Goal: Information Seeking & Learning: Understand process/instructions

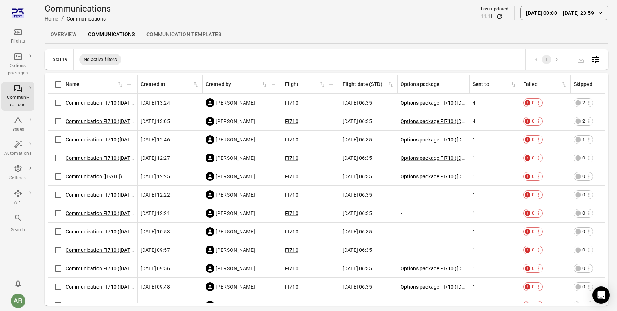
scroll to position [0, 276]
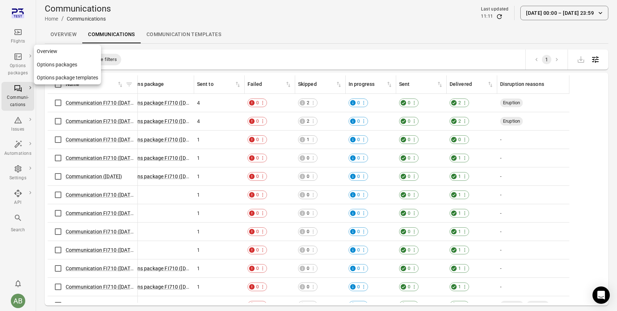
click at [14, 63] on div "Options packages" at bounding box center [17, 69] width 27 height 14
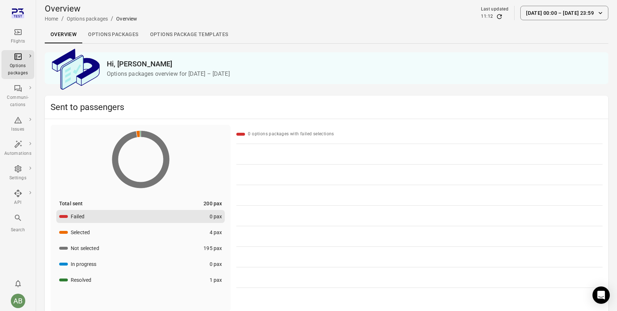
click at [115, 36] on link "Options packages" at bounding box center [113, 34] width 62 height 17
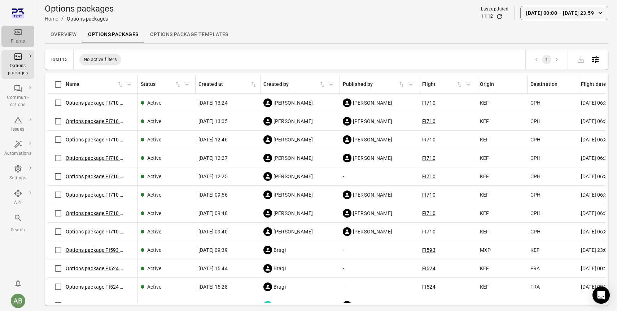
click at [14, 35] on icon "Main navigation" at bounding box center [18, 32] width 9 height 9
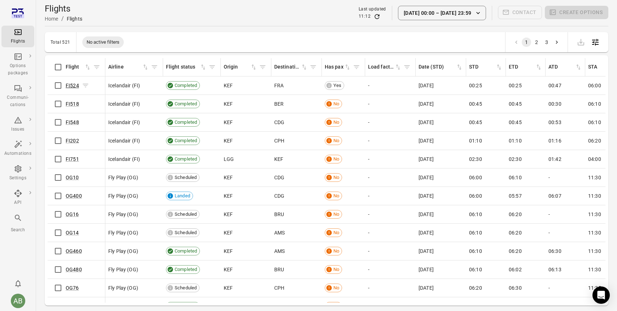
click at [72, 86] on link "FI524" at bounding box center [72, 86] width 13 height 6
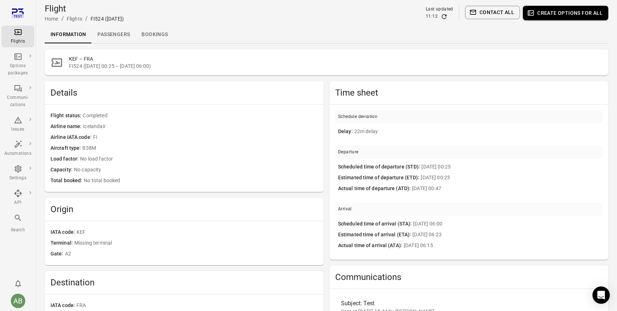
click at [117, 35] on link "Passengers" at bounding box center [114, 34] width 44 height 17
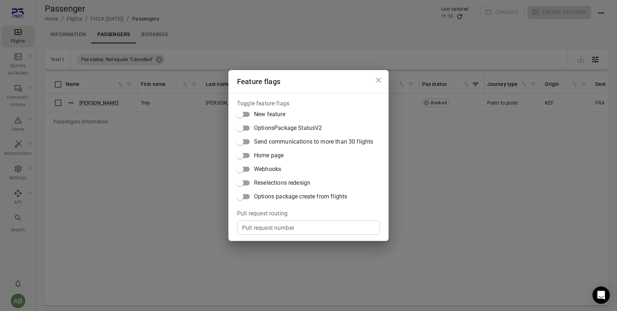
click at [379, 80] on icon "Close dialog" at bounding box center [378, 80] width 5 height 5
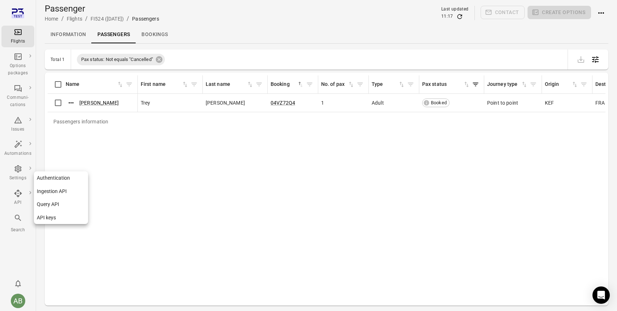
click at [23, 195] on div "API" at bounding box center [17, 197] width 27 height 17
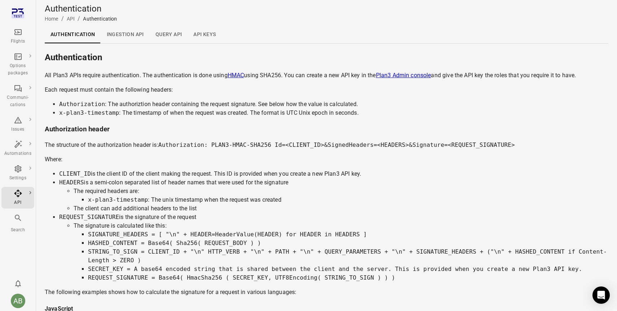
click at [117, 31] on link "Ingestion API" at bounding box center [125, 34] width 49 height 17
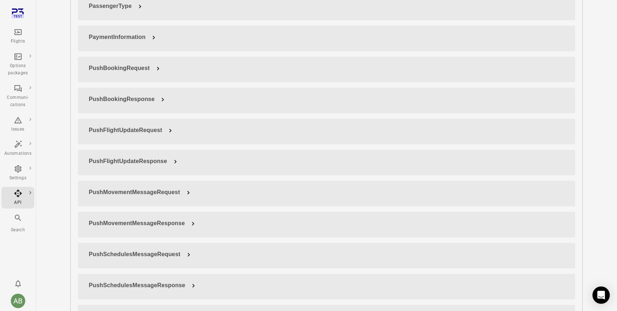
scroll to position [1176, 0]
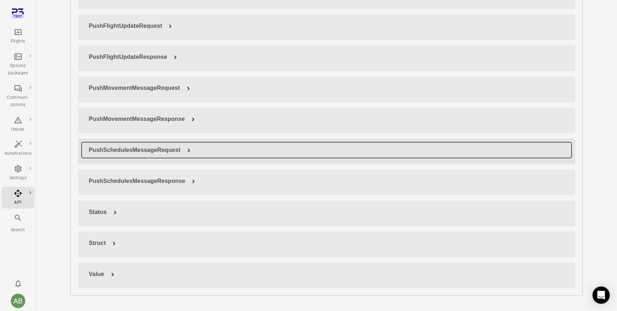
click at [185, 147] on span at bounding box center [188, 150] width 7 height 7
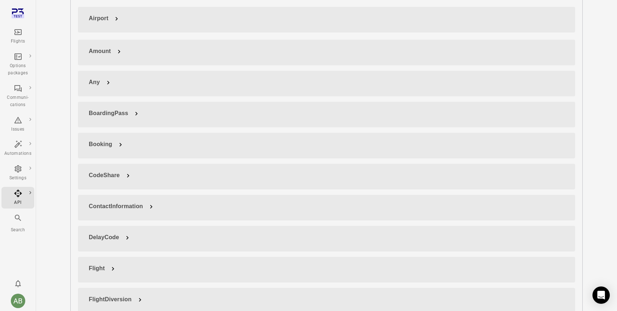
scroll to position [344, 0]
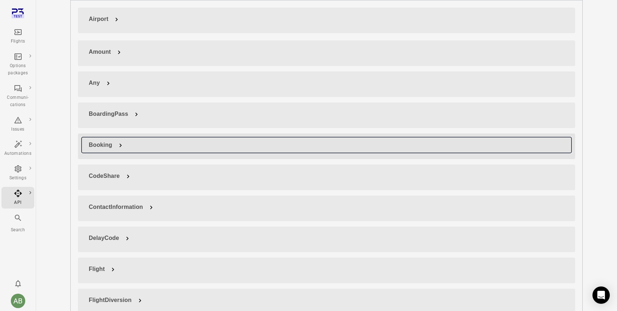
click at [119, 142] on span at bounding box center [120, 145] width 7 height 7
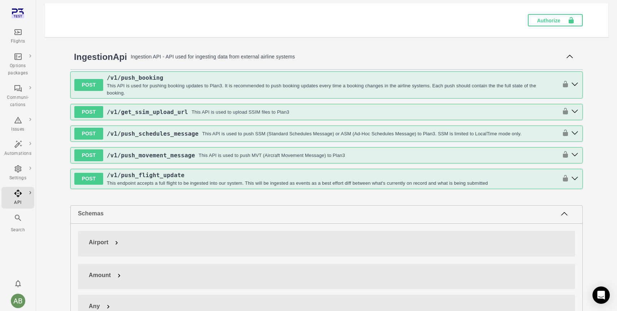
scroll to position [123, 0]
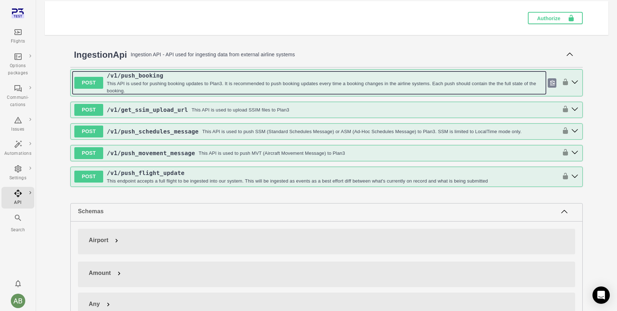
click at [149, 77] on span "/v1 /push_booking" at bounding box center [135, 75] width 57 height 7
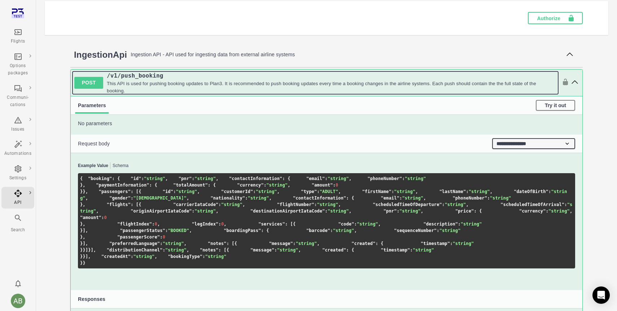
scroll to position [0, 0]
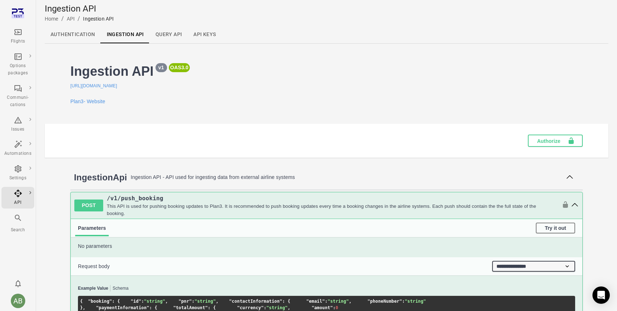
click at [163, 37] on link "Query API" at bounding box center [169, 34] width 38 height 17
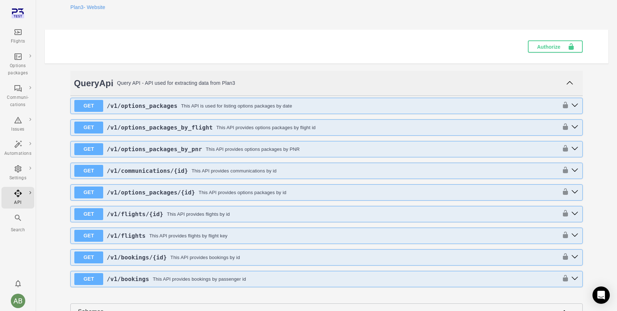
scroll to position [95, 0]
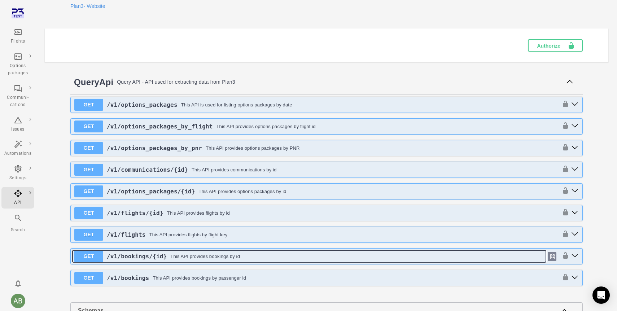
click at [177, 256] on div "This API provides bookings by id" at bounding box center [205, 256] width 70 height 7
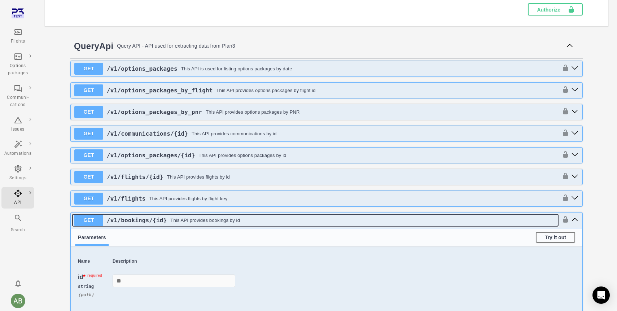
scroll to position [130, 0]
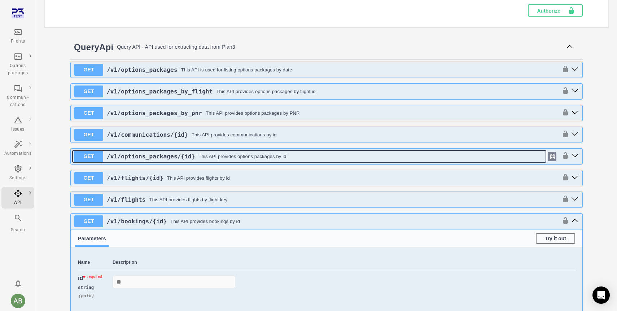
click at [219, 160] on div "/v1 /options_packages /{id} This API provides options packages by id" at bounding box center [323, 156] width 441 height 9
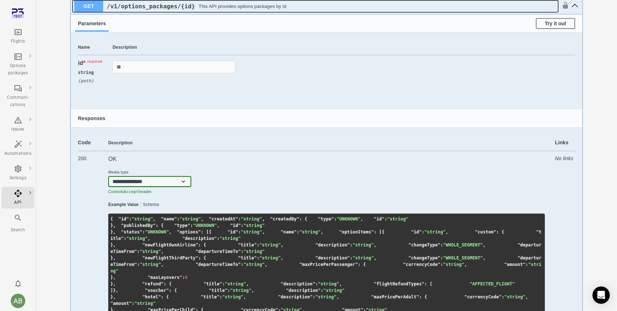
scroll to position [0, 0]
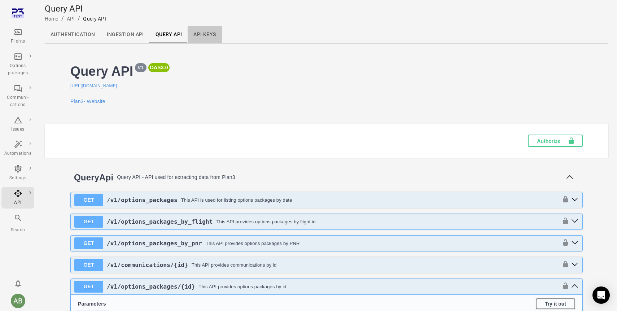
click at [205, 34] on link "API keys" at bounding box center [205, 34] width 34 height 17
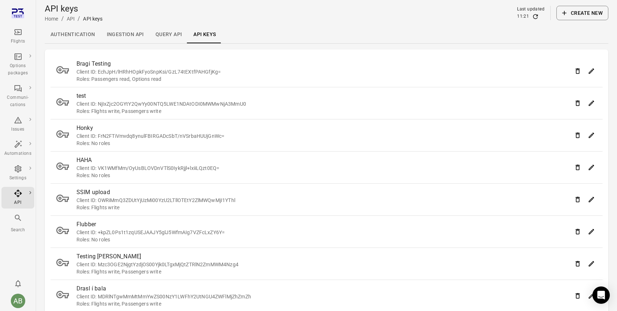
click at [71, 34] on link "Authentication" at bounding box center [73, 34] width 56 height 17
